Goal: Task Accomplishment & Management: Manage account settings

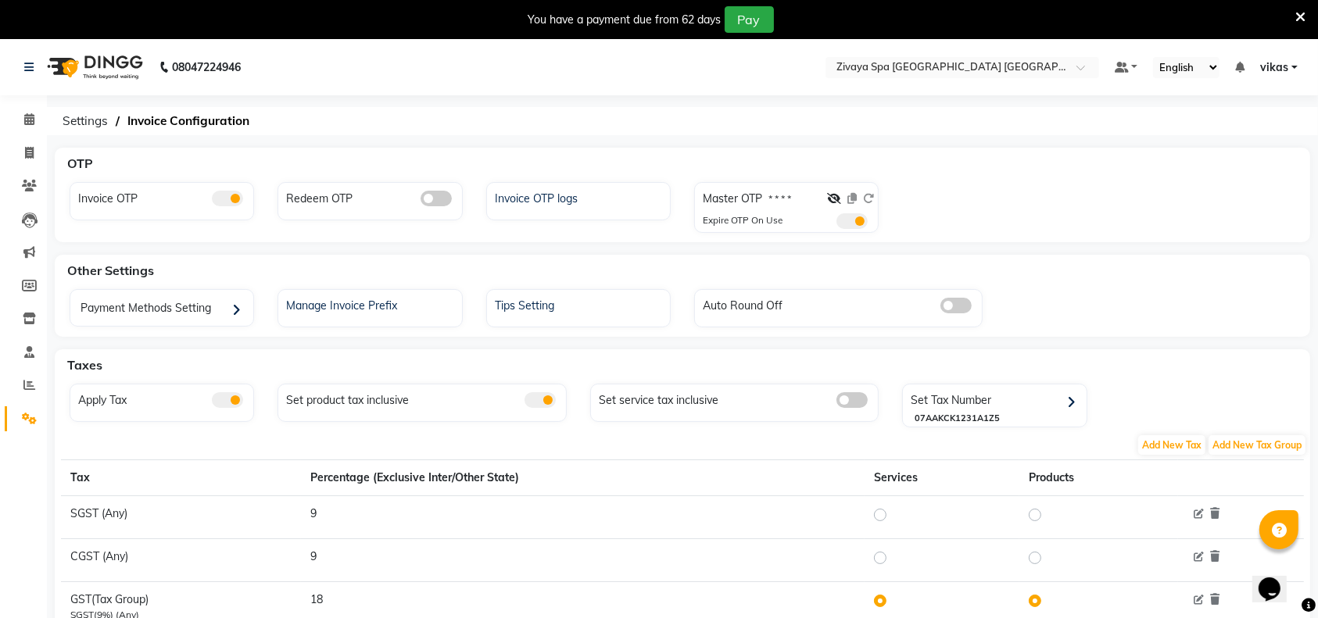
click at [1302, 16] on icon at bounding box center [1300, 17] width 10 height 14
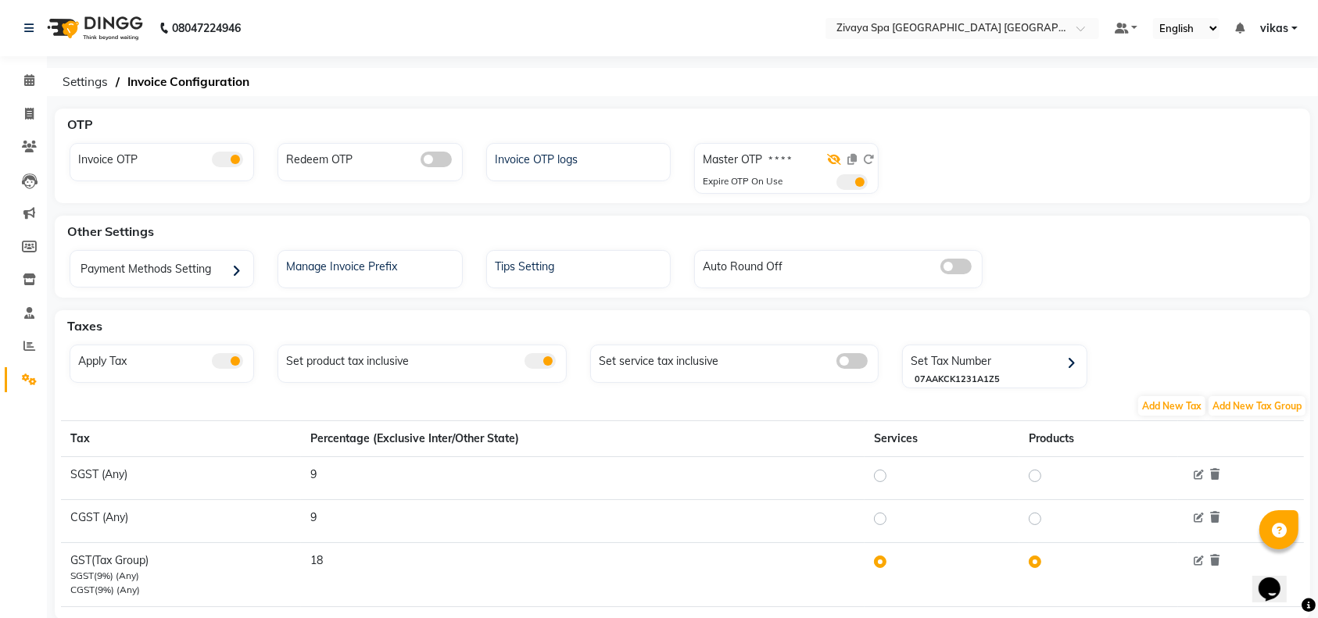
click at [830, 163] on icon at bounding box center [834, 159] width 14 height 11
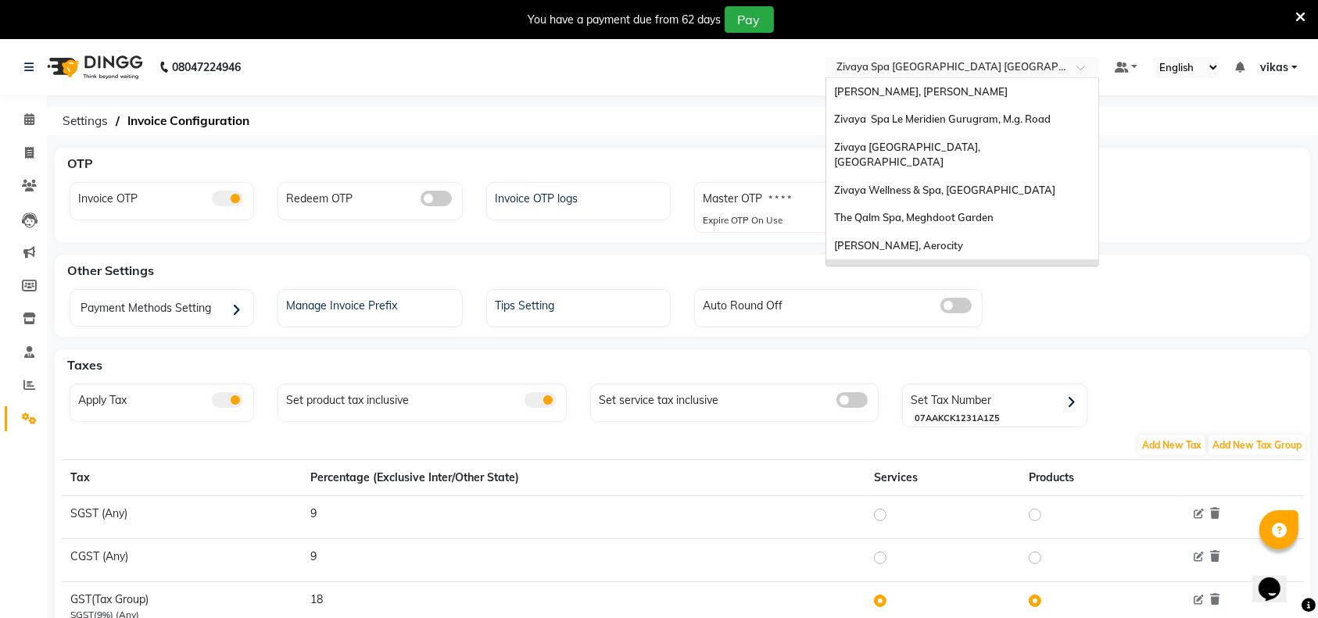
scroll to position [166, 0]
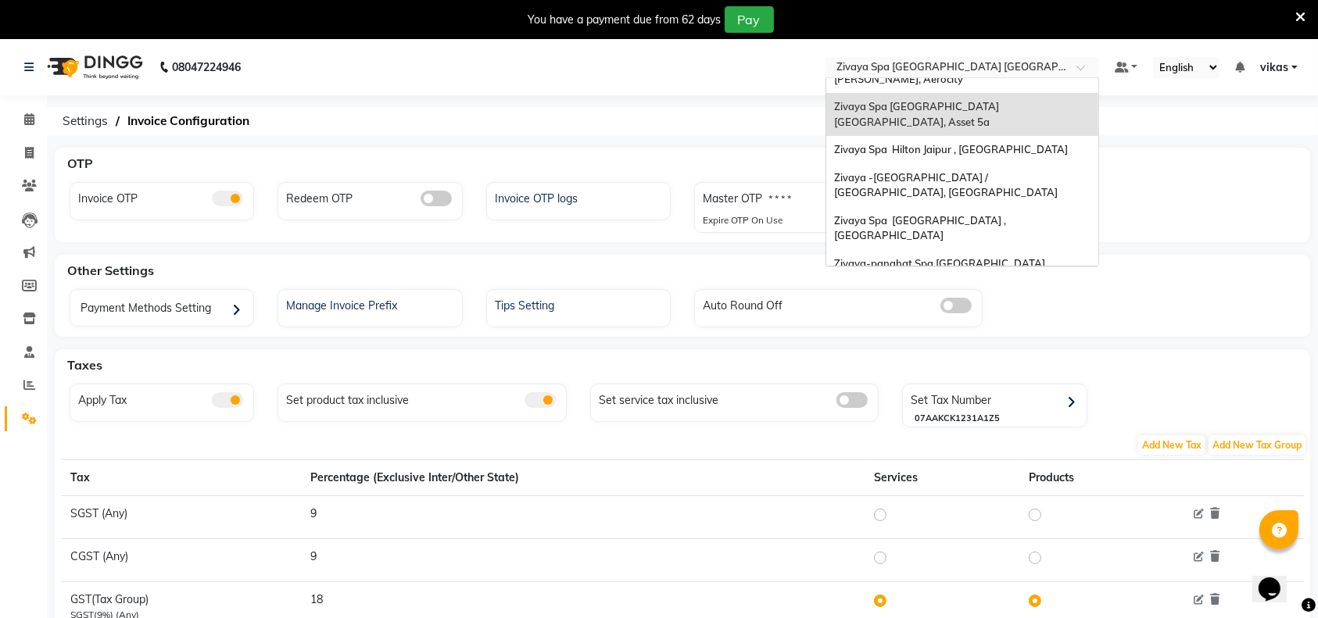
click at [961, 66] on input "text" at bounding box center [946, 69] width 227 height 16
type input ","
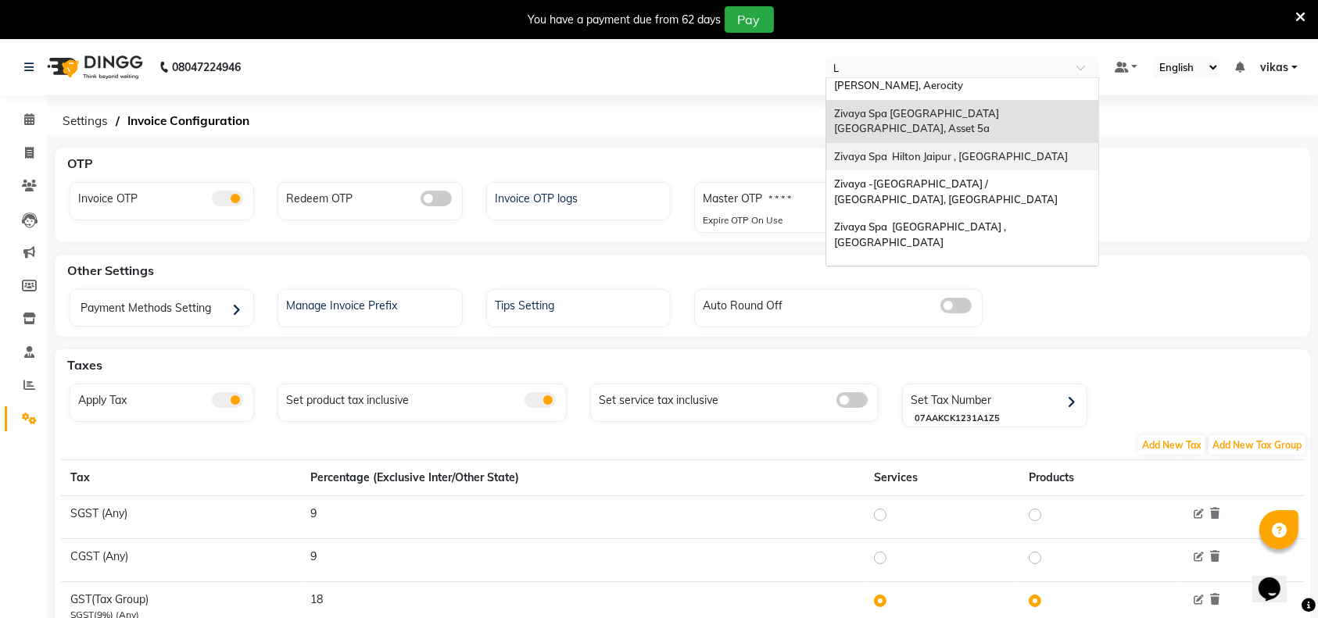
type input "LE"
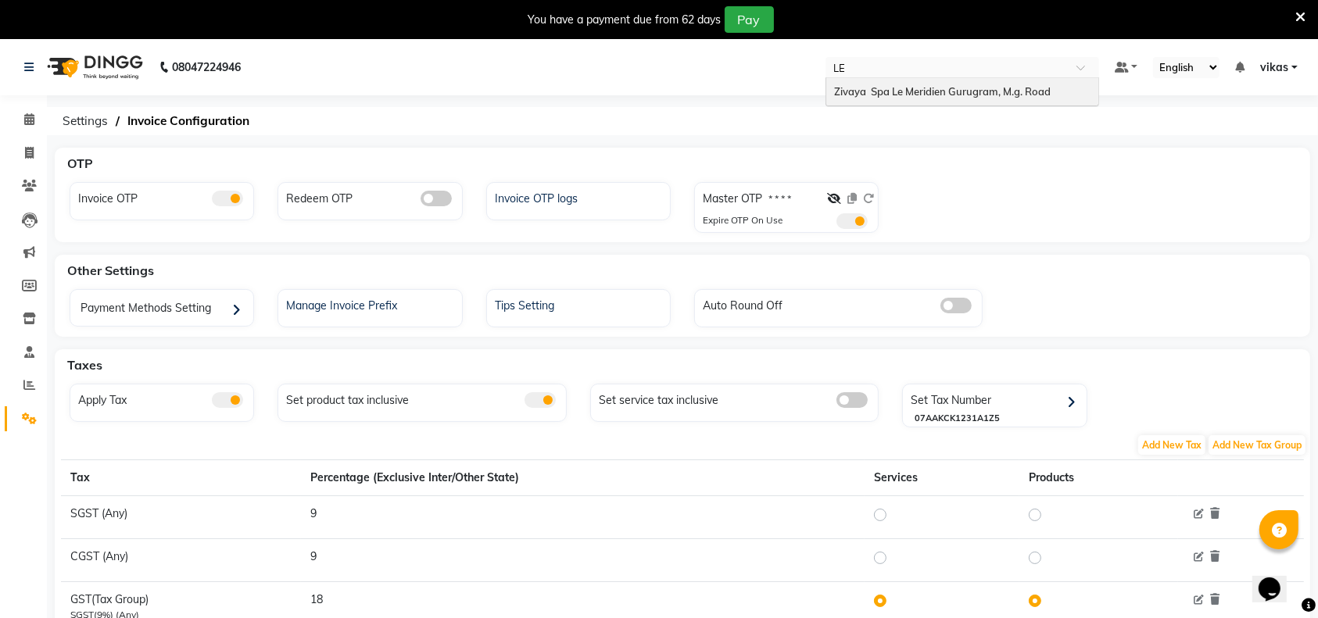
click at [859, 85] on span "Zivaya Spa Le Meridien Gurugram, M.g. Road" at bounding box center [942, 91] width 216 height 13
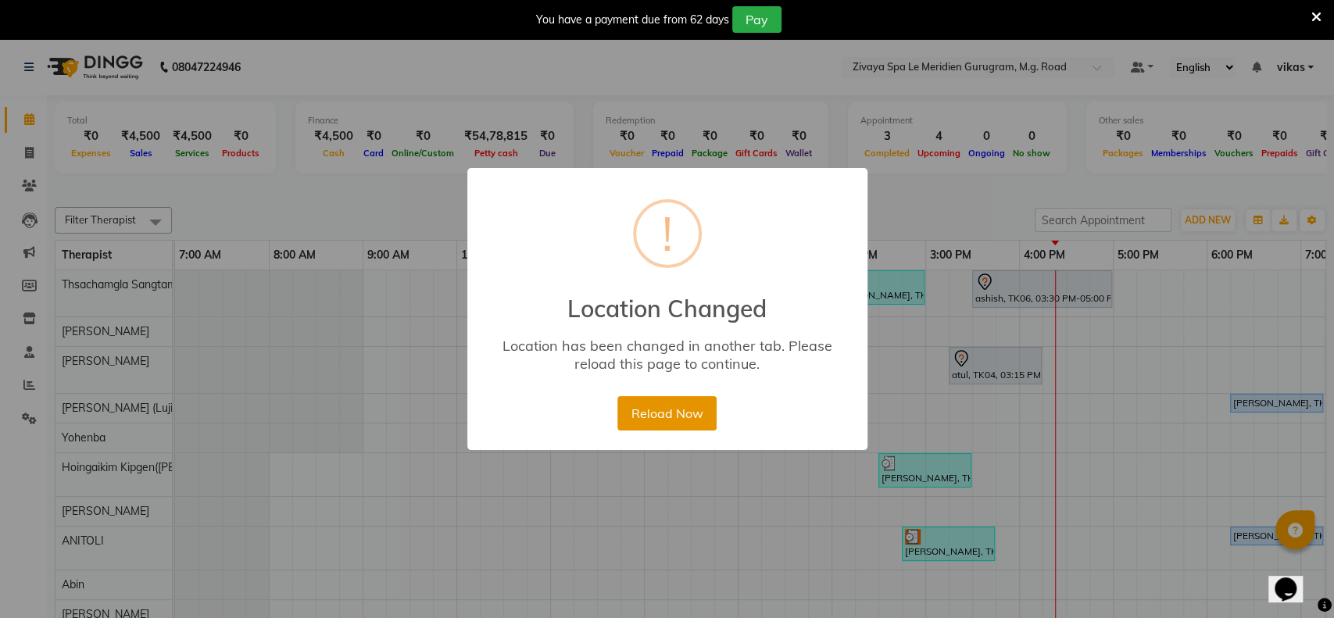
click at [682, 421] on button "Reload Now" at bounding box center [666, 413] width 99 height 34
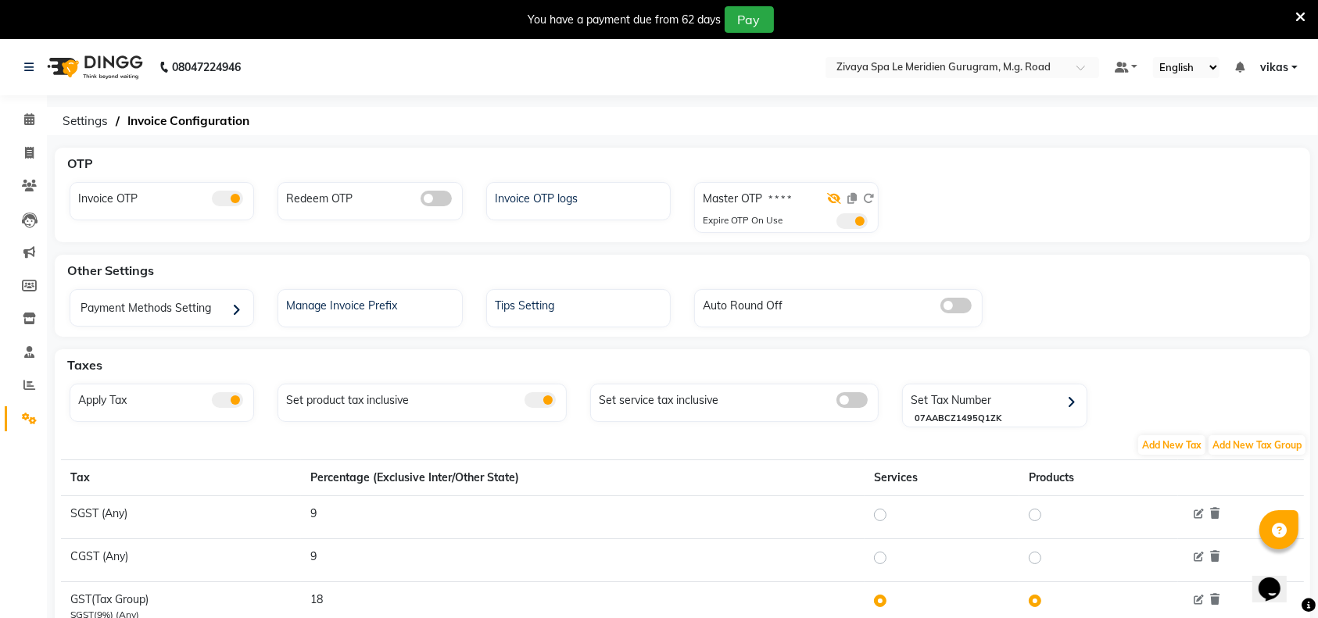
click at [836, 203] on icon at bounding box center [834, 198] width 14 height 11
click at [867, 199] on icon at bounding box center [868, 198] width 11 height 11
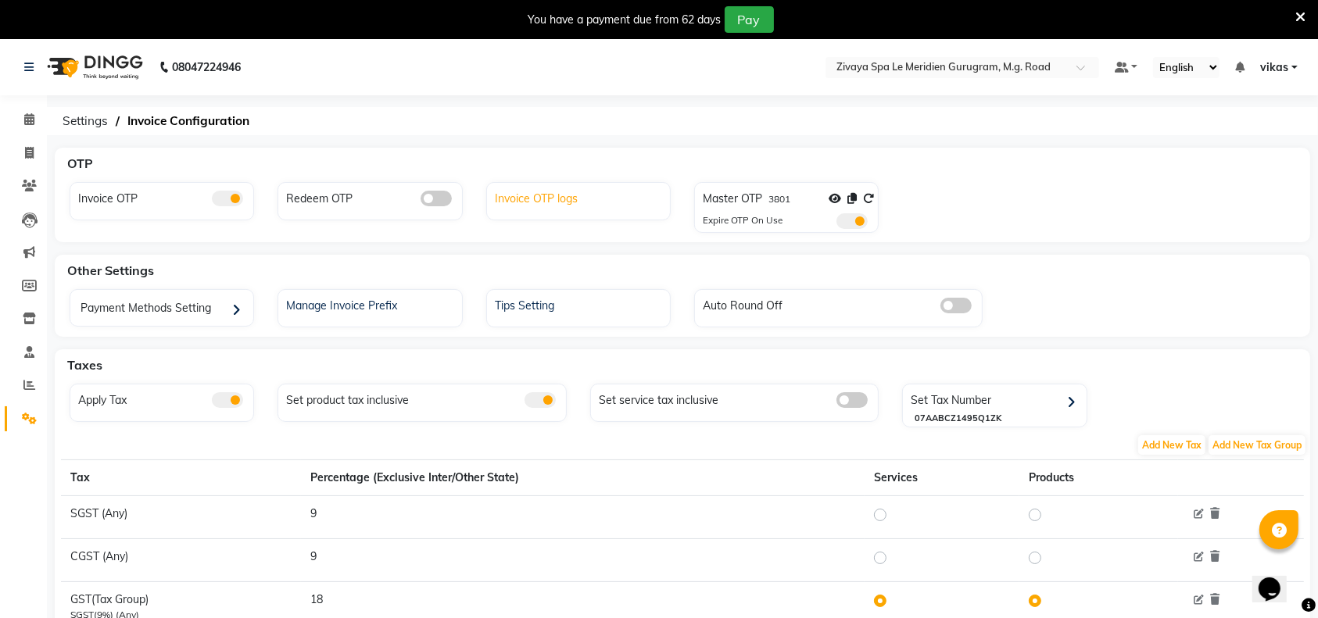
click at [546, 191] on div "Invoice OTP logs" at bounding box center [580, 197] width 179 height 20
click at [833, 200] on icon at bounding box center [834, 198] width 14 height 11
click at [872, 197] on icon at bounding box center [868, 198] width 11 height 11
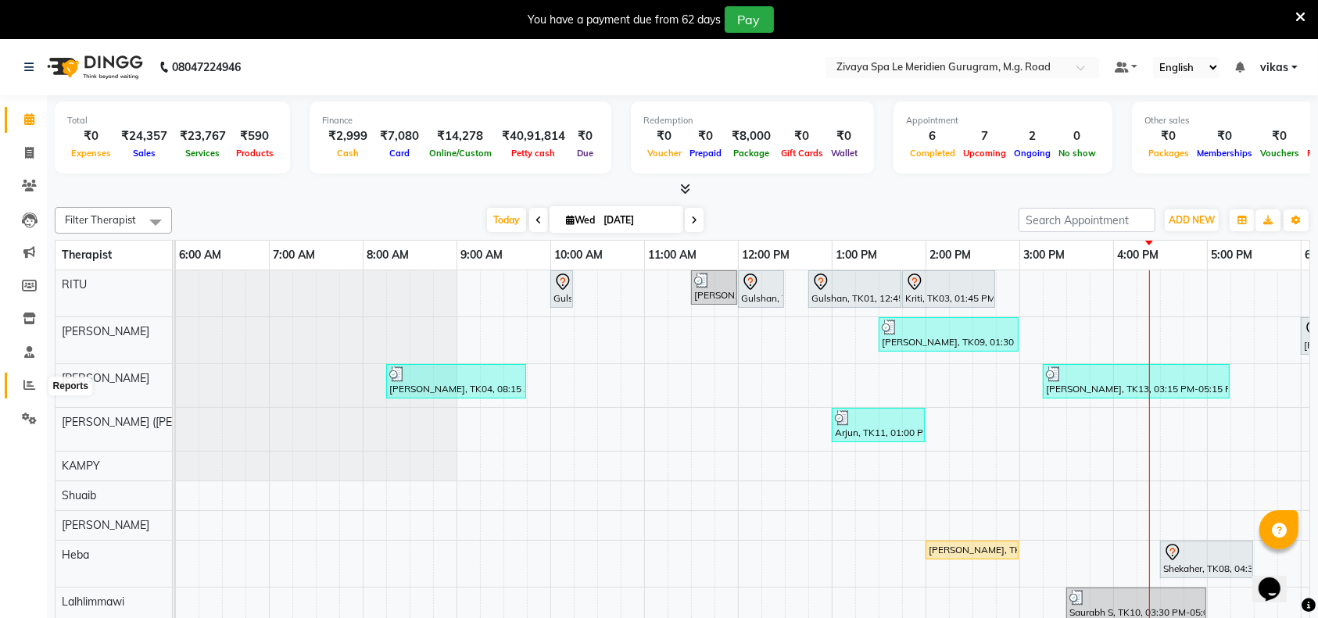
click at [24, 394] on span at bounding box center [29, 386] width 27 height 18
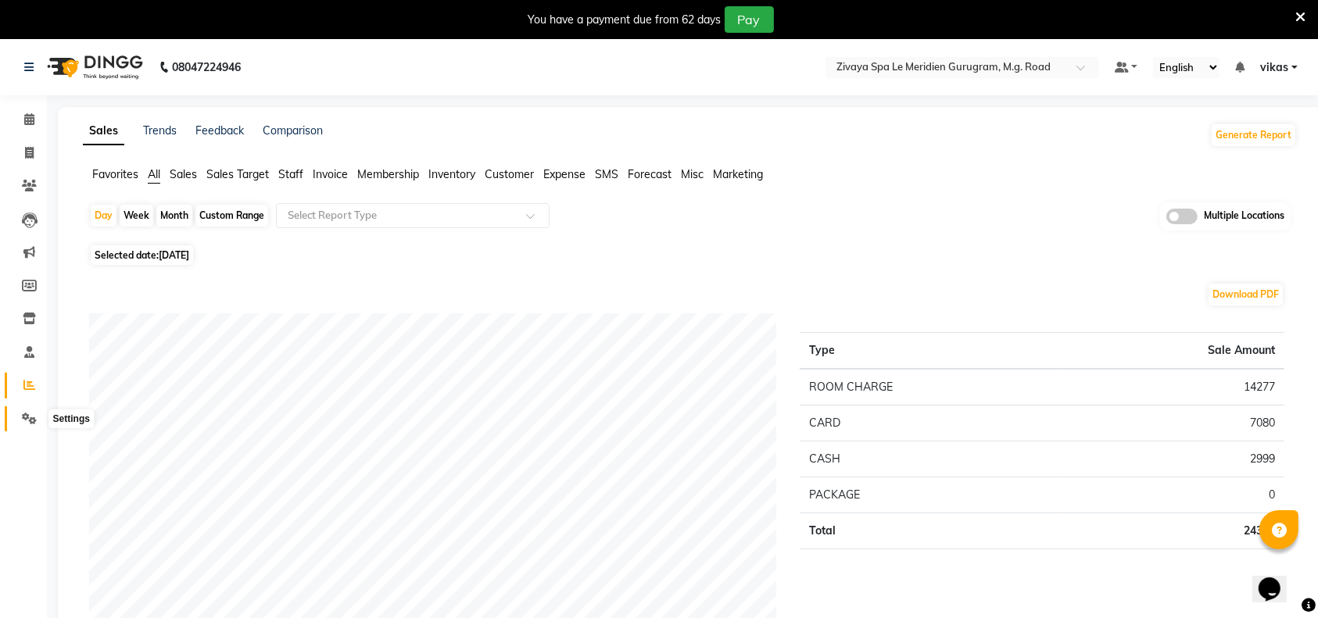
click at [35, 416] on icon at bounding box center [29, 419] width 15 height 12
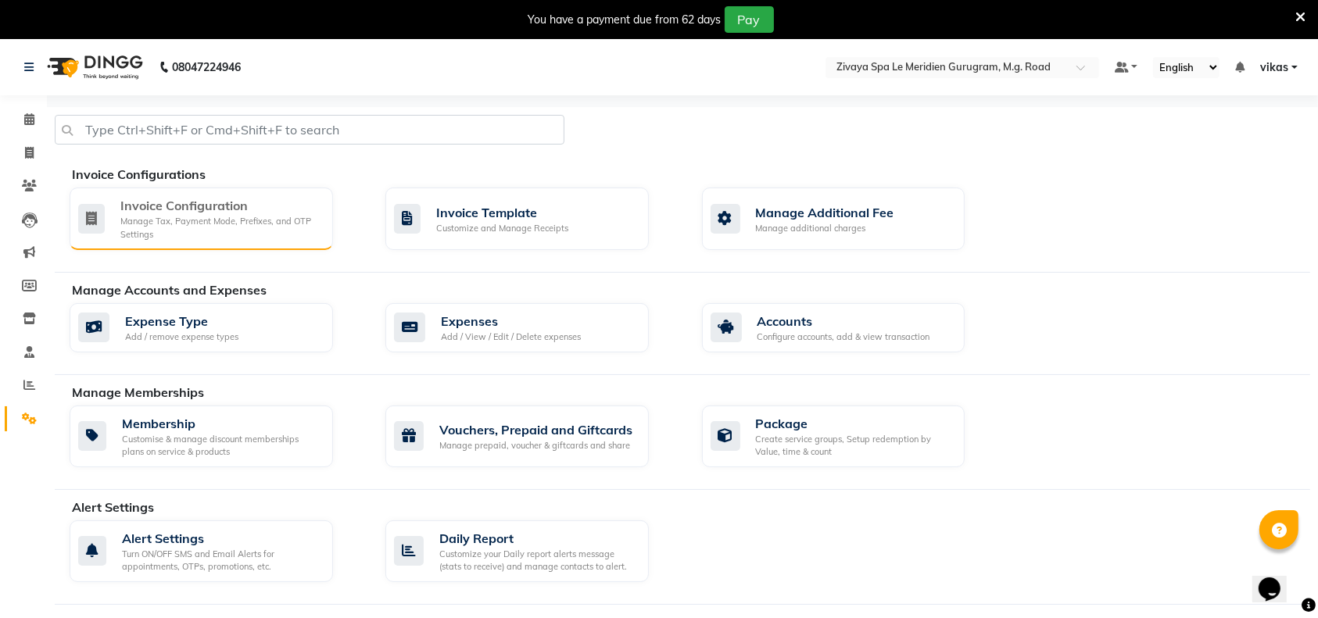
click at [169, 224] on div "Manage Tax, Payment Mode, Prefixes, and OTP Settings" at bounding box center [220, 228] width 200 height 26
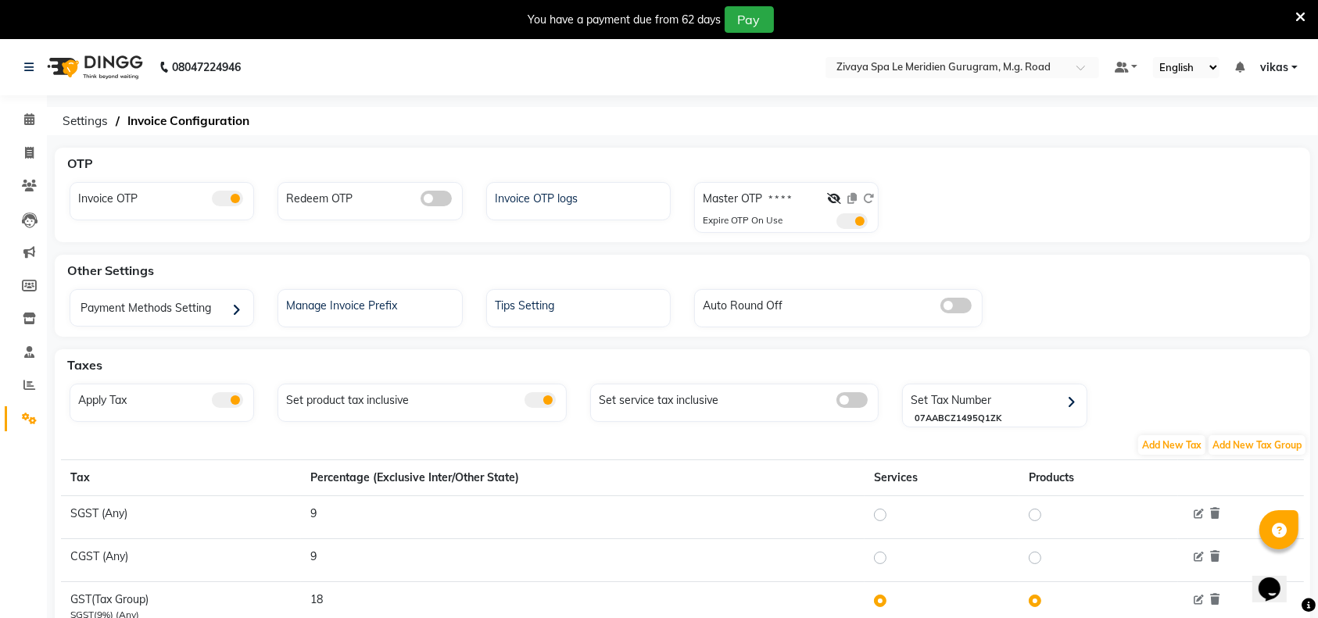
click at [838, 191] on div at bounding box center [850, 202] width 47 height 23
click at [834, 191] on span at bounding box center [834, 198] width 14 height 14
click at [836, 194] on icon at bounding box center [834, 198] width 14 height 11
click at [1296, 14] on icon at bounding box center [1300, 17] width 10 height 14
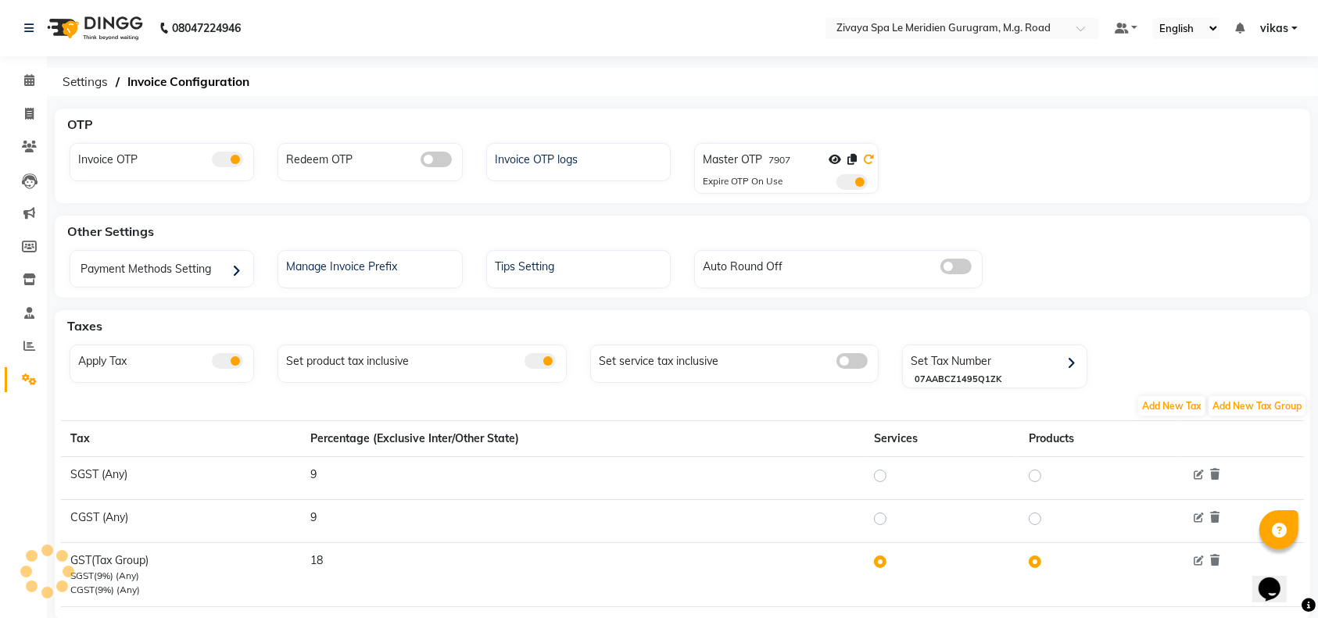
click at [864, 163] on icon at bounding box center [868, 159] width 11 height 11
